Goal: Navigation & Orientation: Find specific page/section

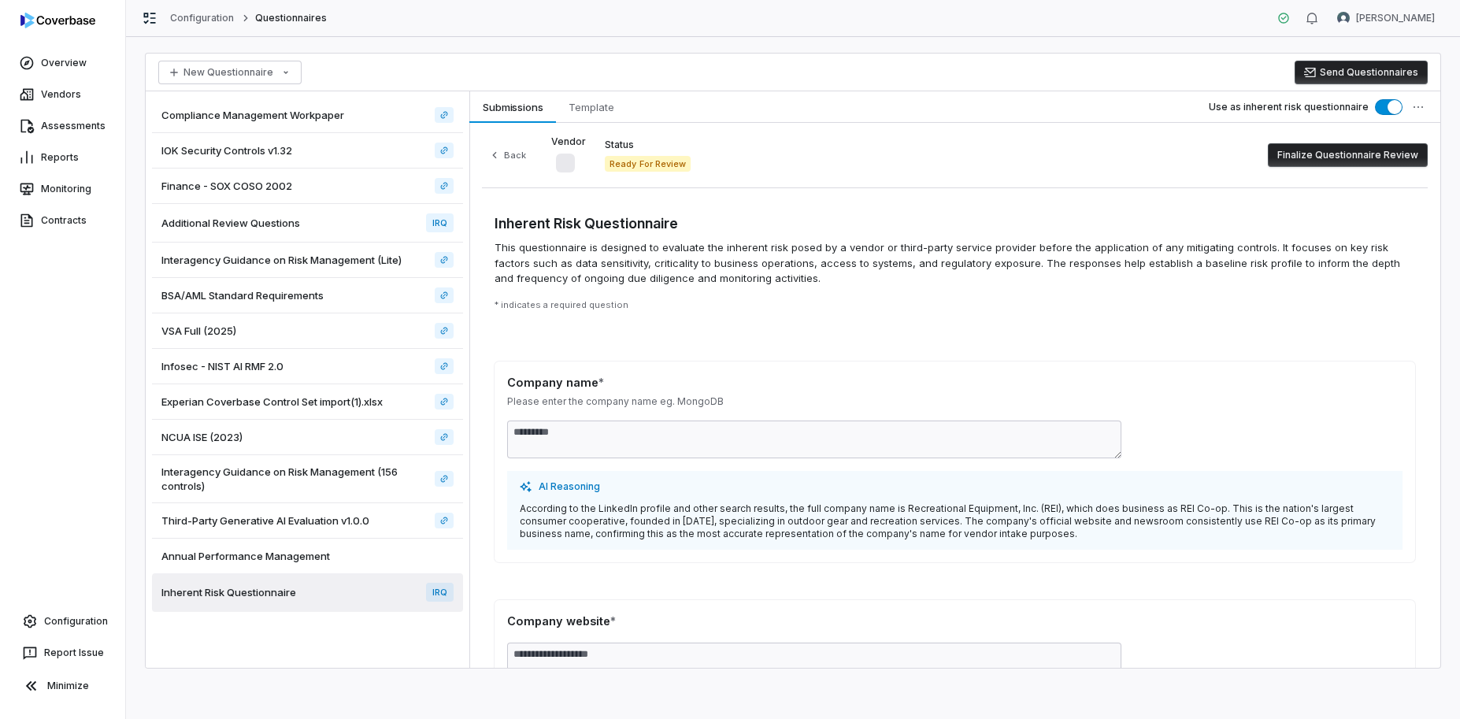
click at [79, 142] on div "Reports" at bounding box center [62, 157] width 125 height 31
click at [83, 123] on link "Assessments" at bounding box center [62, 126] width 119 height 28
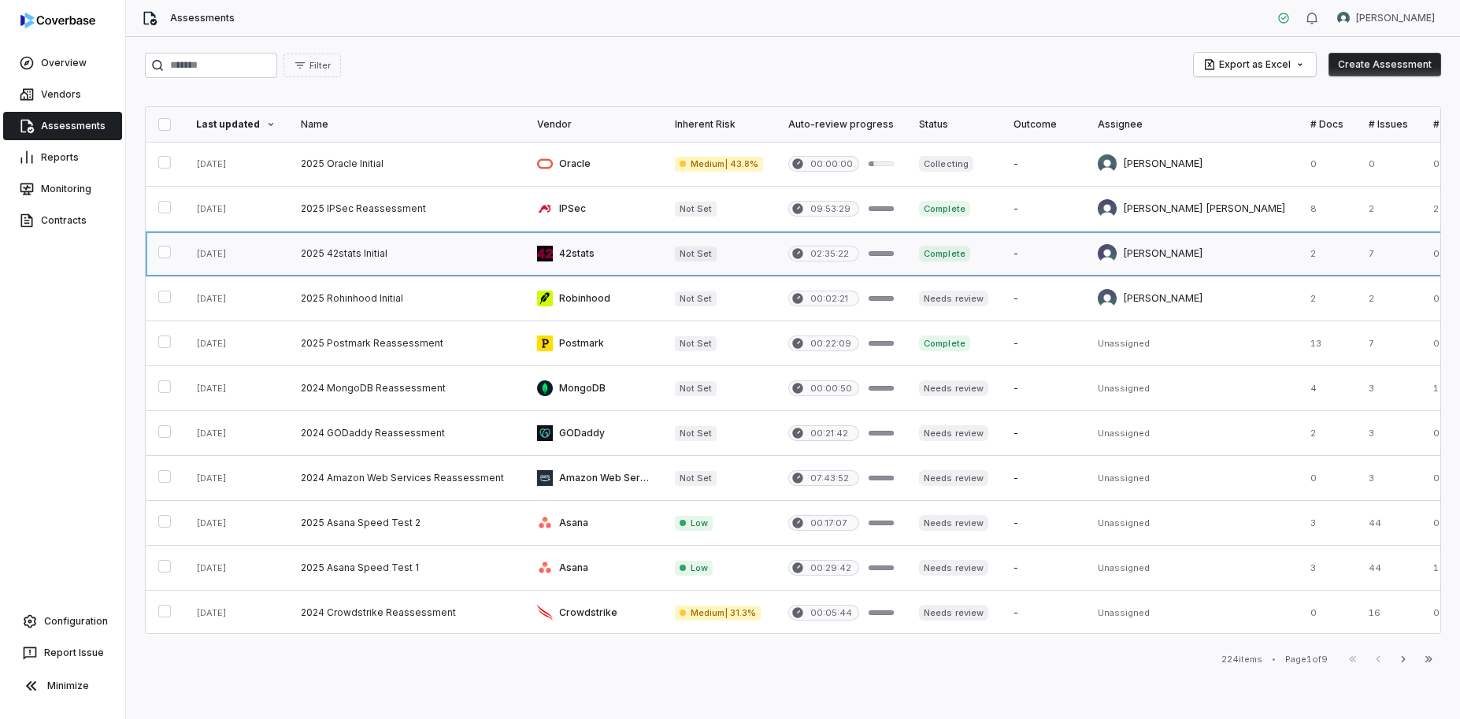
click at [737, 258] on link at bounding box center [718, 253] width 113 height 44
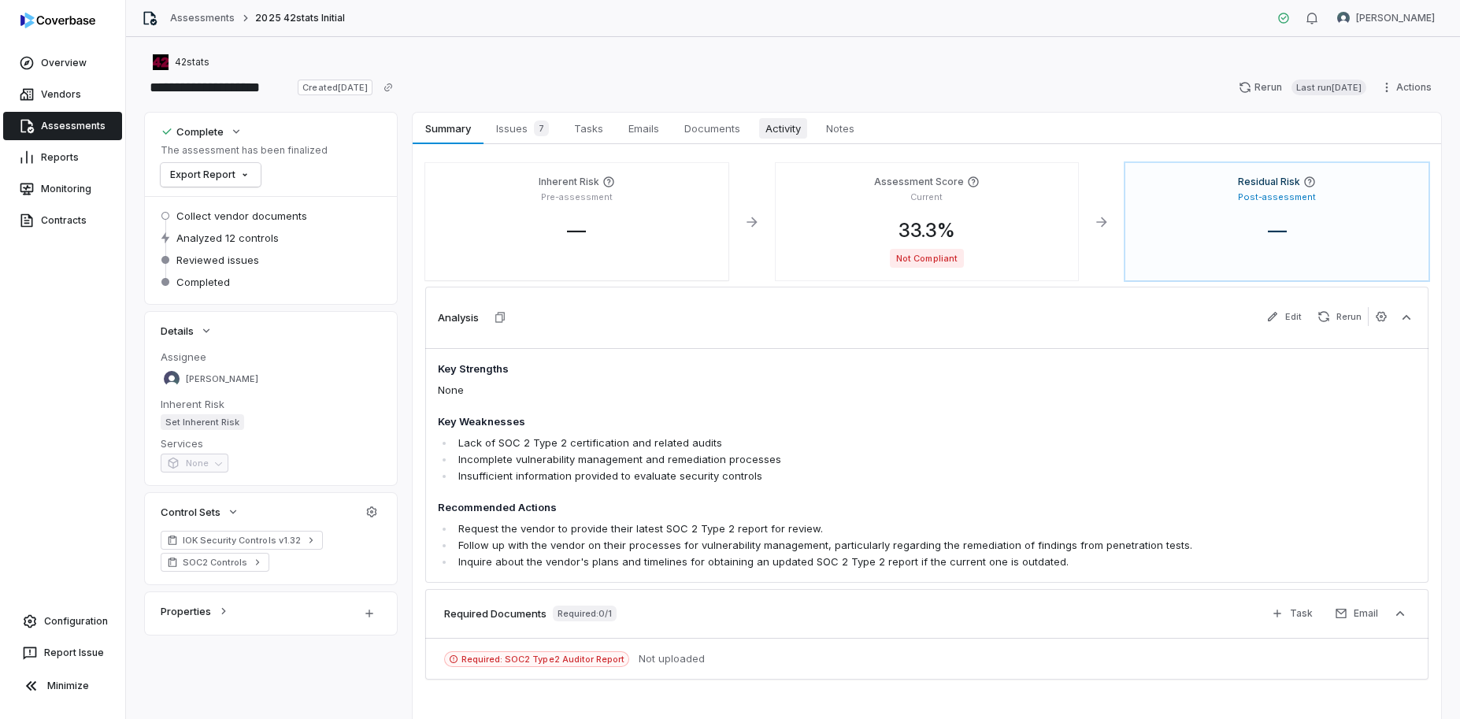
click at [800, 139] on link "Activity Activity" at bounding box center [783, 128] width 61 height 31
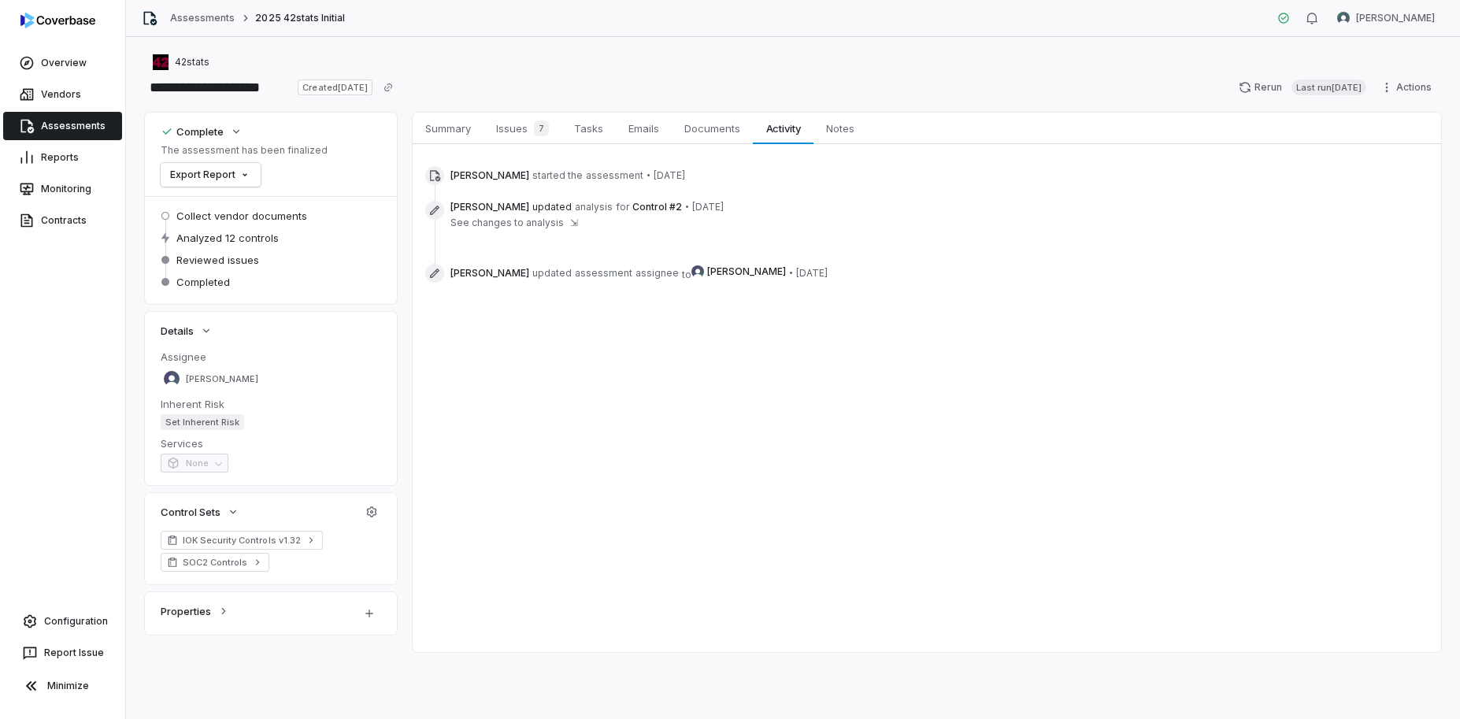
click at [570, 222] on span "⇲" at bounding box center [574, 222] width 8 height 13
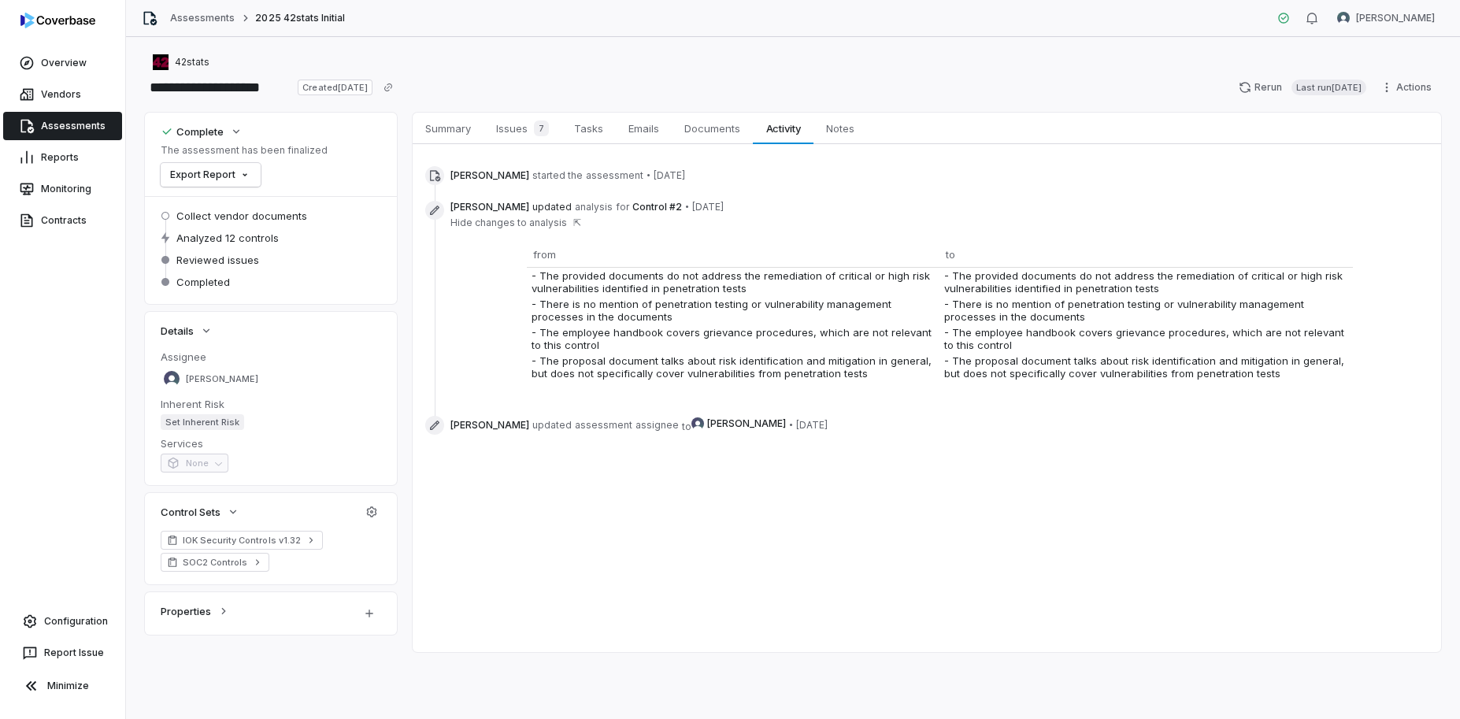
click at [546, 227] on span "Hide changes to analysis" at bounding box center [508, 222] width 117 height 13
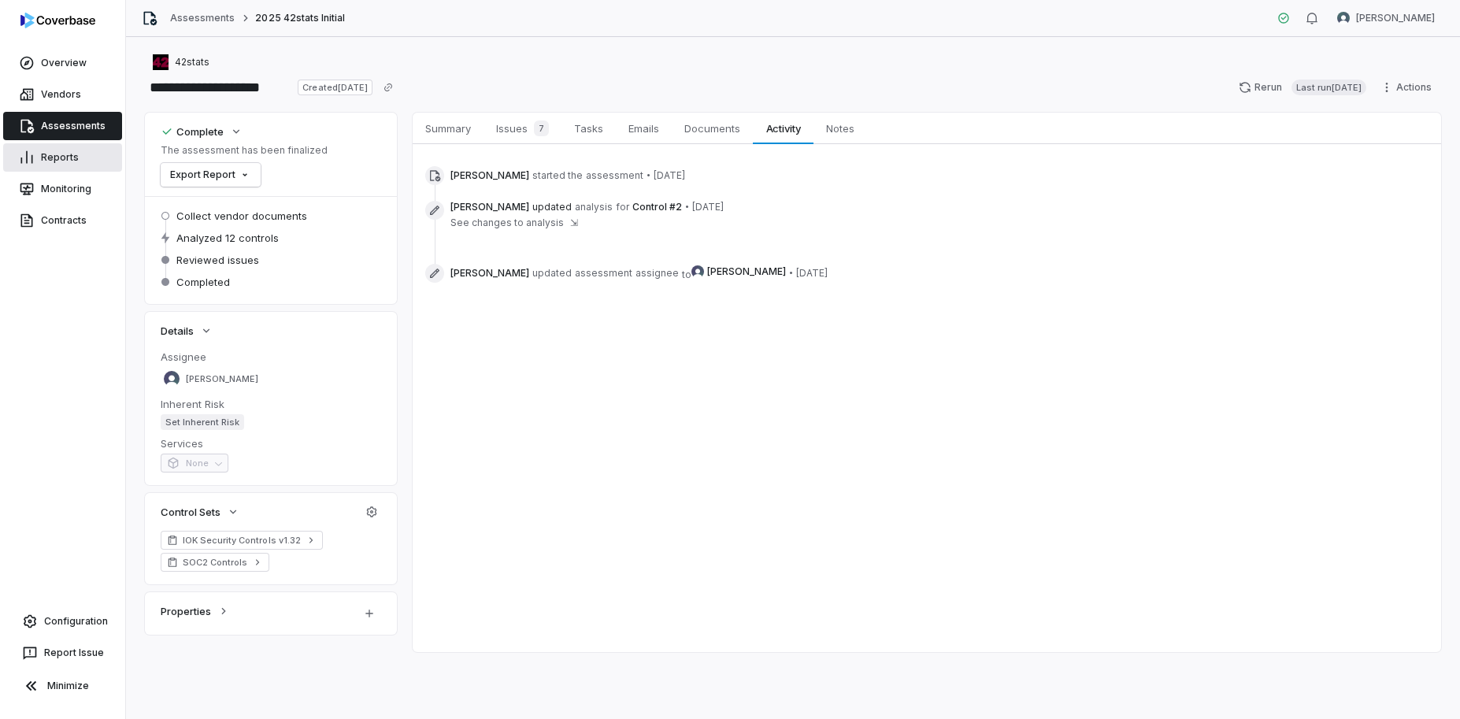
click at [56, 157] on link "Reports" at bounding box center [62, 157] width 119 height 28
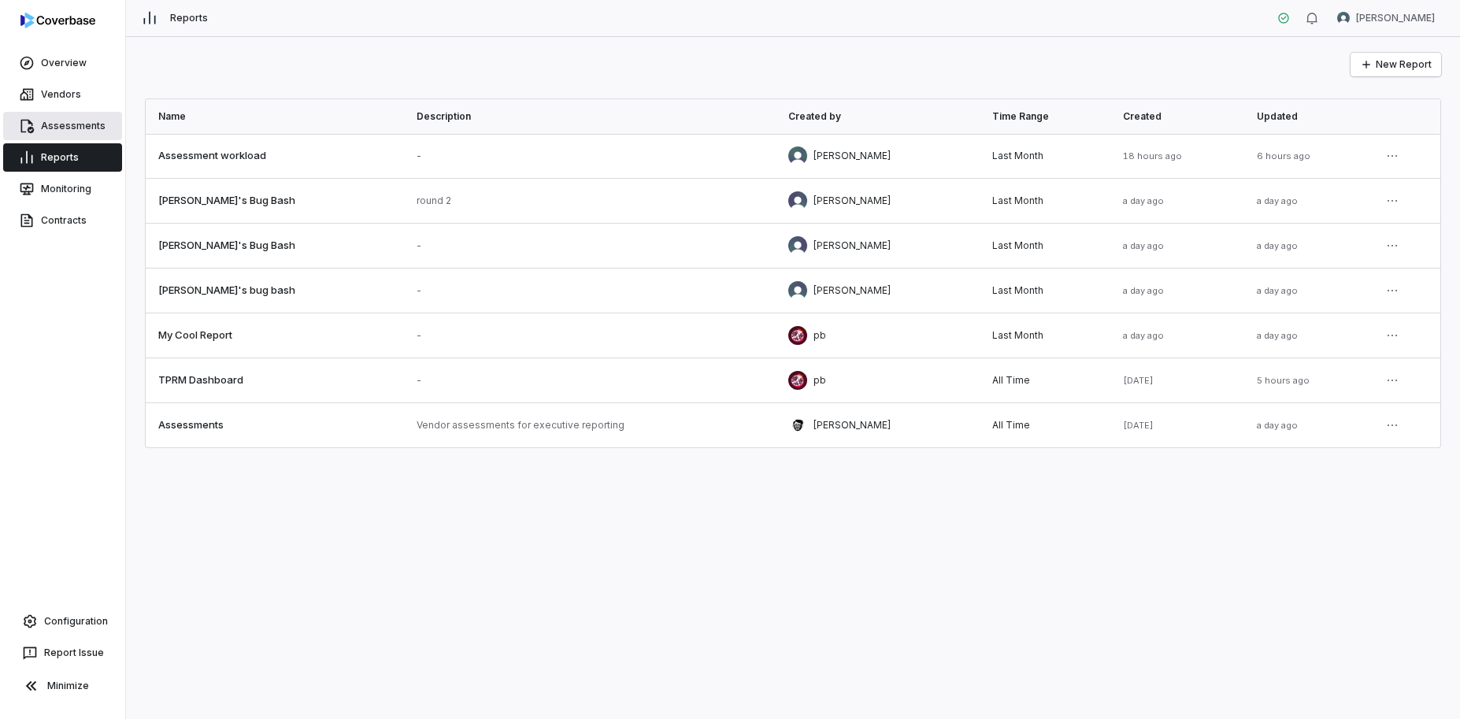
click at [57, 136] on link "Assessments" at bounding box center [62, 126] width 119 height 28
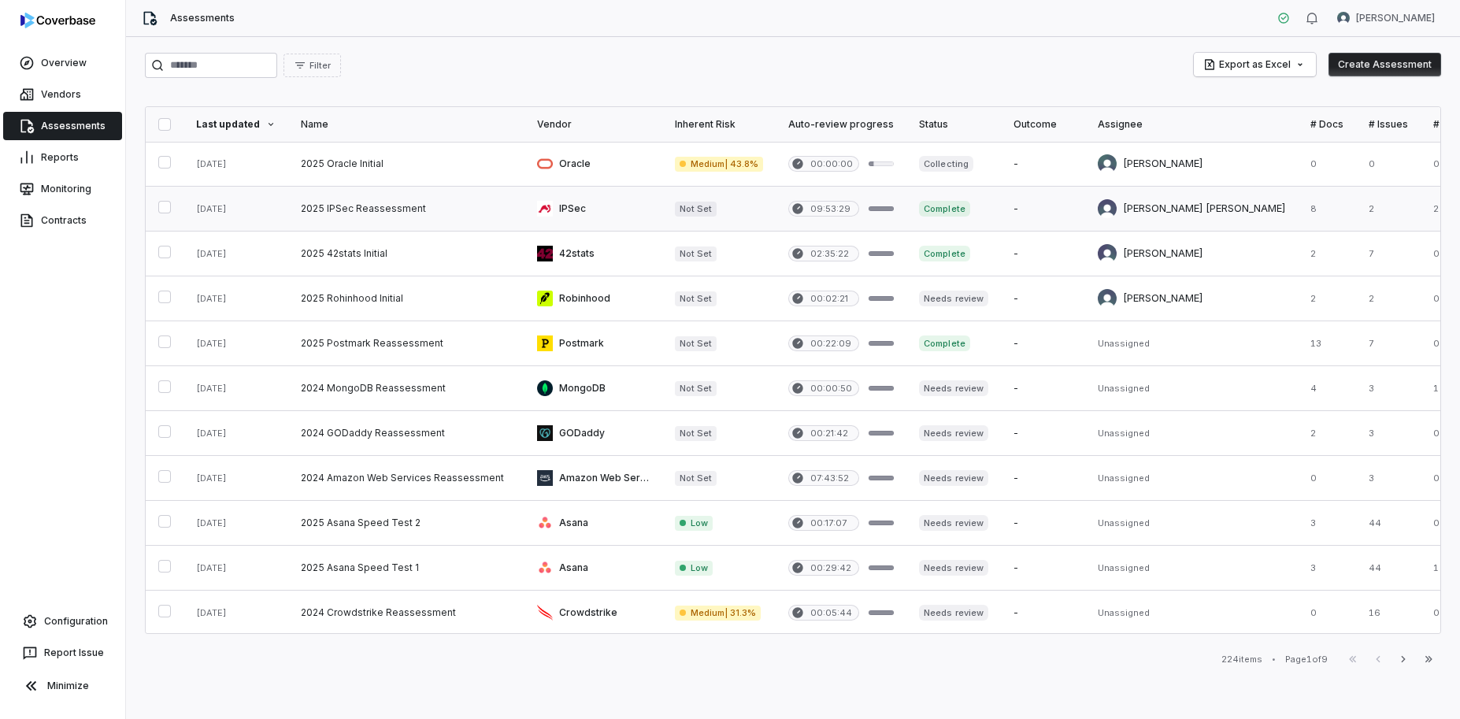
click at [357, 188] on link at bounding box center [406, 209] width 236 height 44
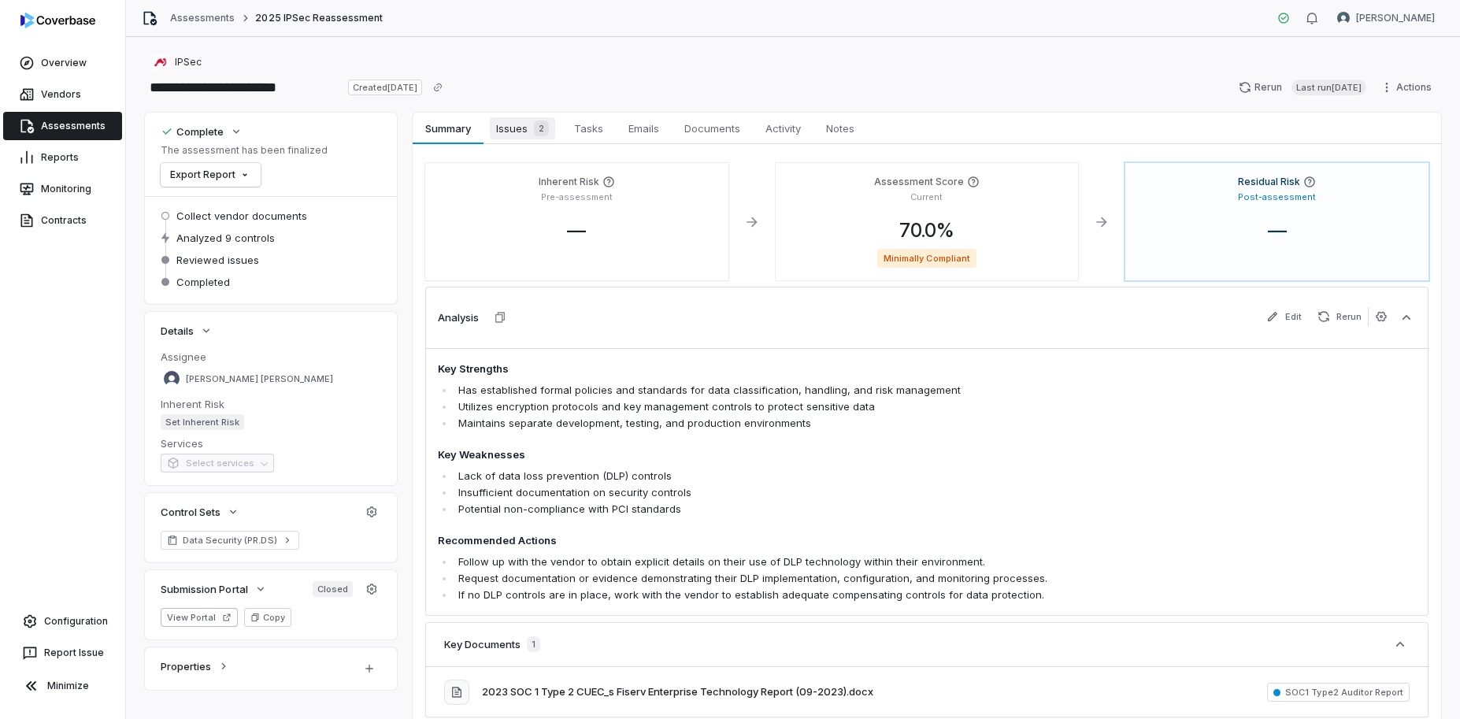
click at [512, 126] on span "Issues 2" at bounding box center [522, 128] width 65 height 22
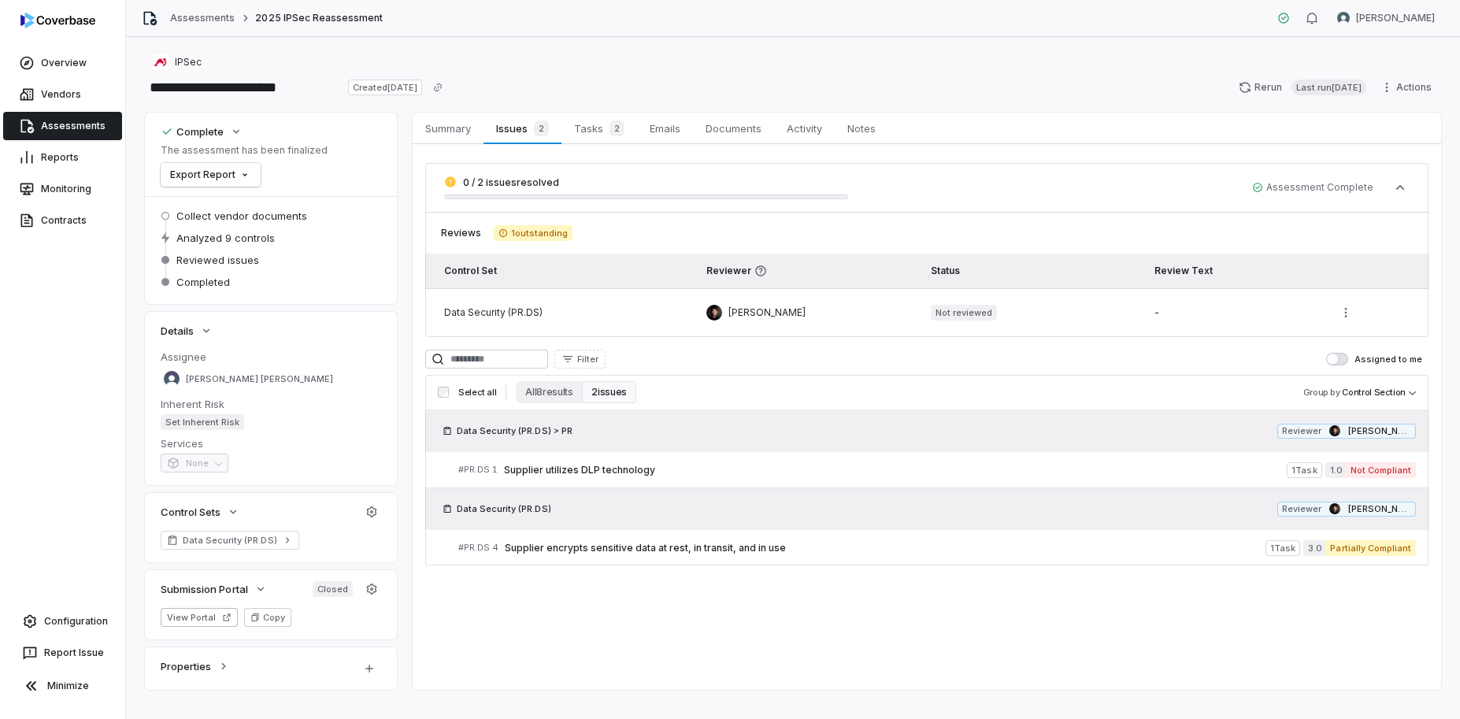
click at [646, 464] on span "Supplier utilizes DLP technology" at bounding box center [895, 470] width 783 height 13
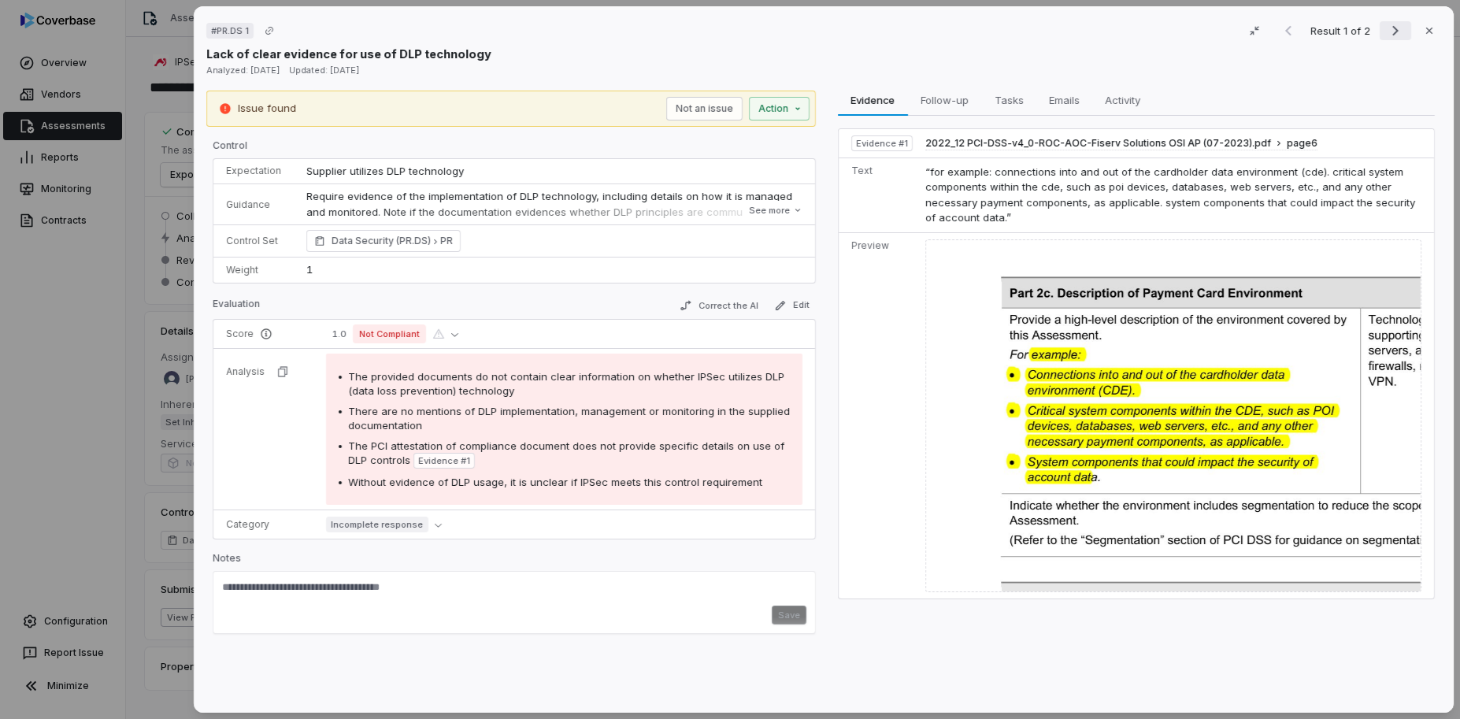
click at [1392, 33] on icon "Next result" at bounding box center [1395, 30] width 19 height 19
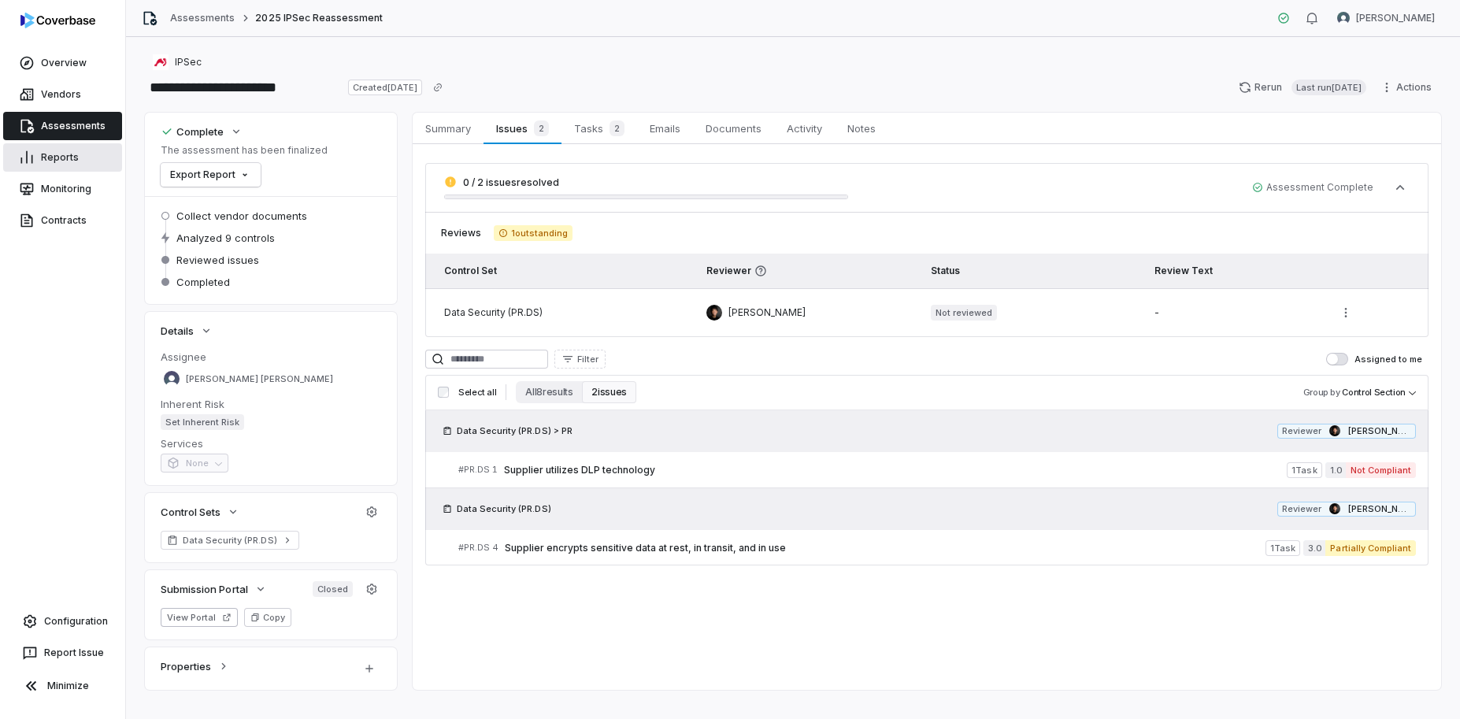
click at [70, 160] on link "Reports" at bounding box center [62, 157] width 119 height 28
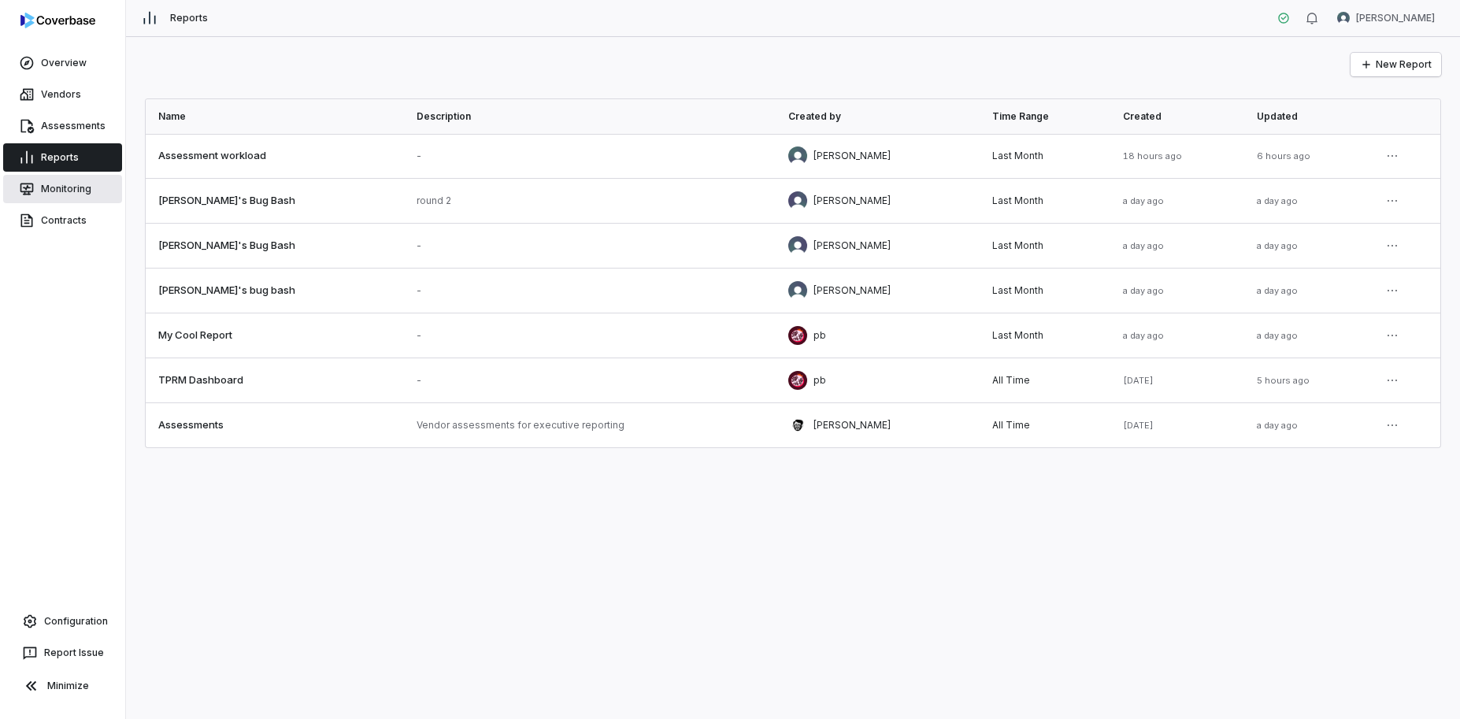
click at [70, 192] on link "Monitoring" at bounding box center [62, 189] width 119 height 28
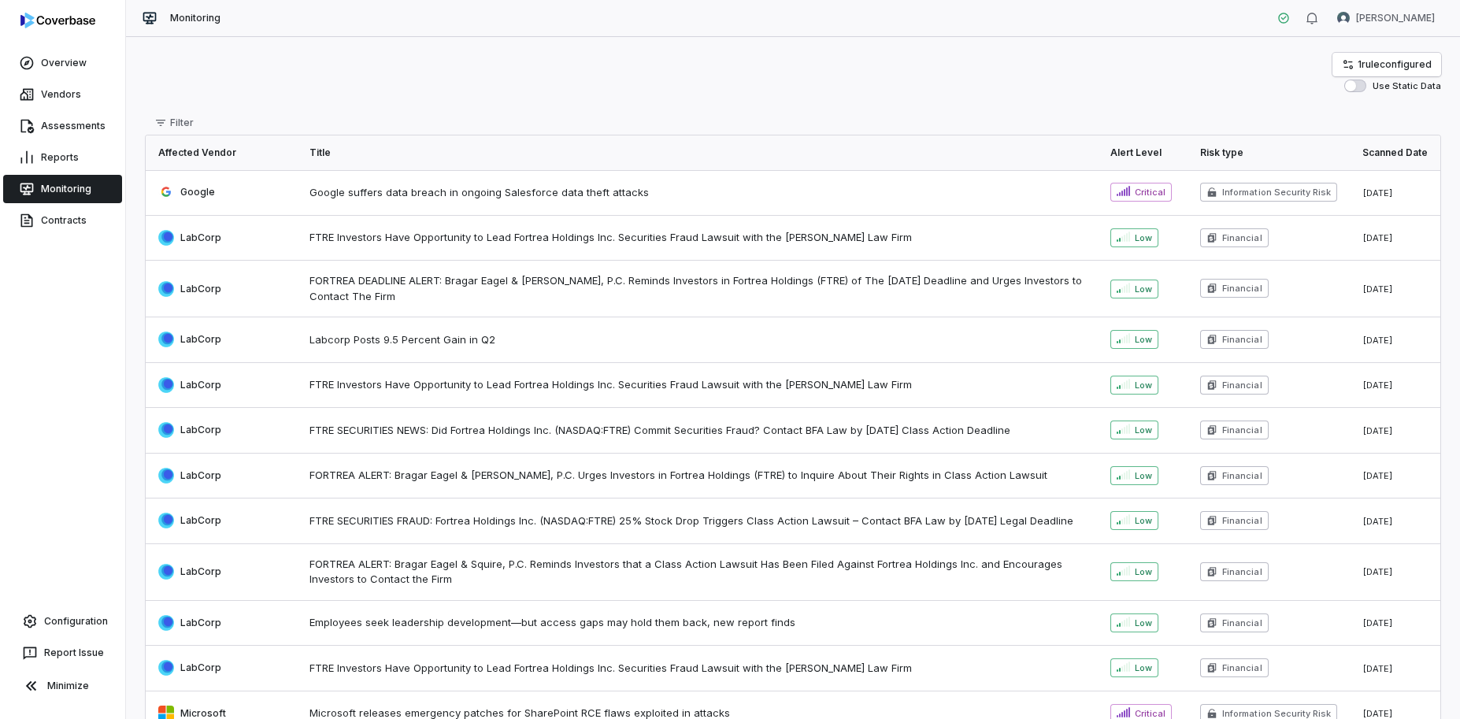
click at [404, 294] on span "FORTREA DEADLINE ALERT: Bragar Eagel & [PERSON_NAME], P.C. Reminds Investors in…" at bounding box center [696, 288] width 775 height 31
click at [45, 98] on link "Vendors" at bounding box center [62, 94] width 119 height 28
